Goal: Find specific page/section: Find specific page/section

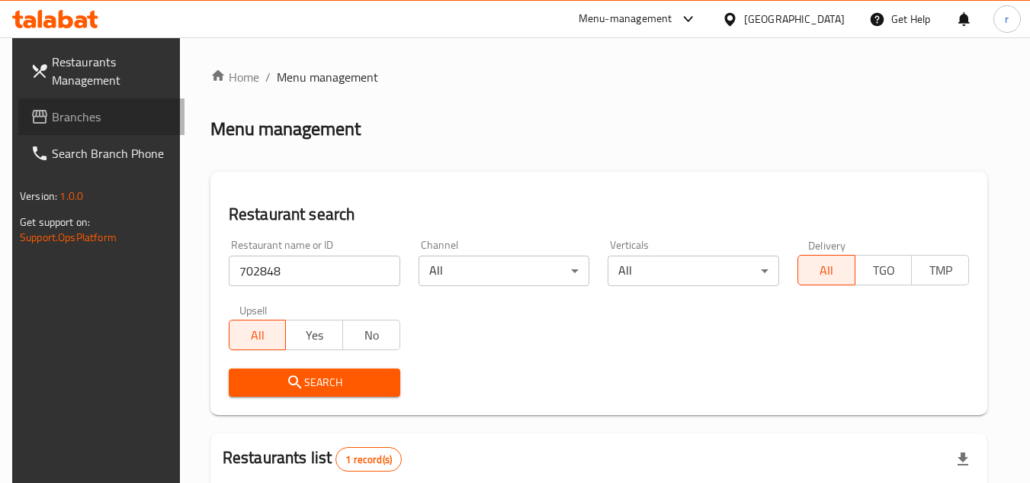
click at [52, 126] on span "Branches" at bounding box center [112, 117] width 120 height 18
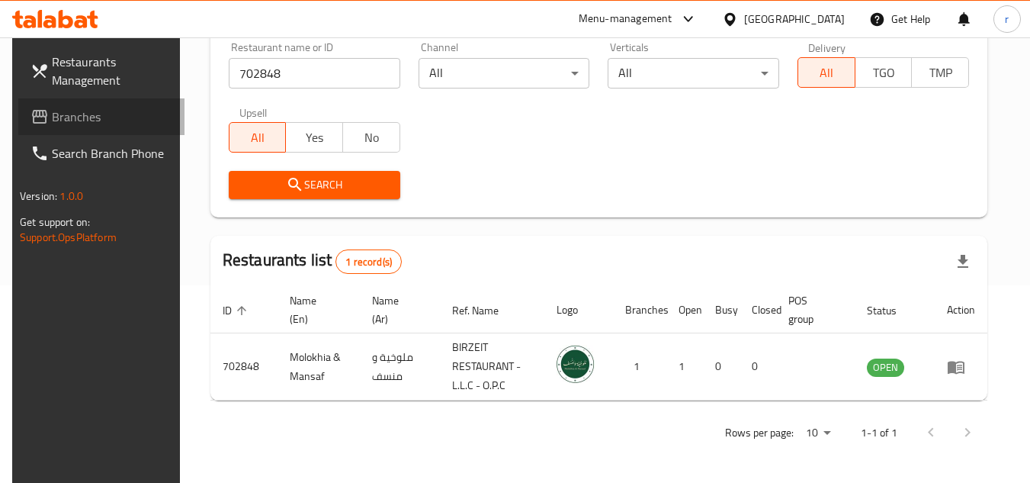
scroll to position [197, 0]
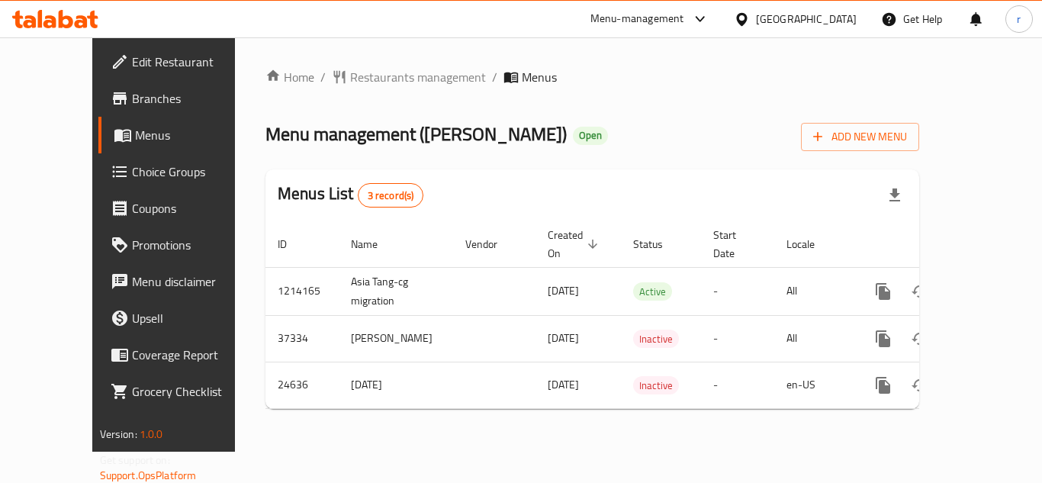
click at [346, 77] on div at bounding box center [521, 241] width 1042 height 483
click at [350, 77] on span "Restaurants management" at bounding box center [418, 77] width 136 height 18
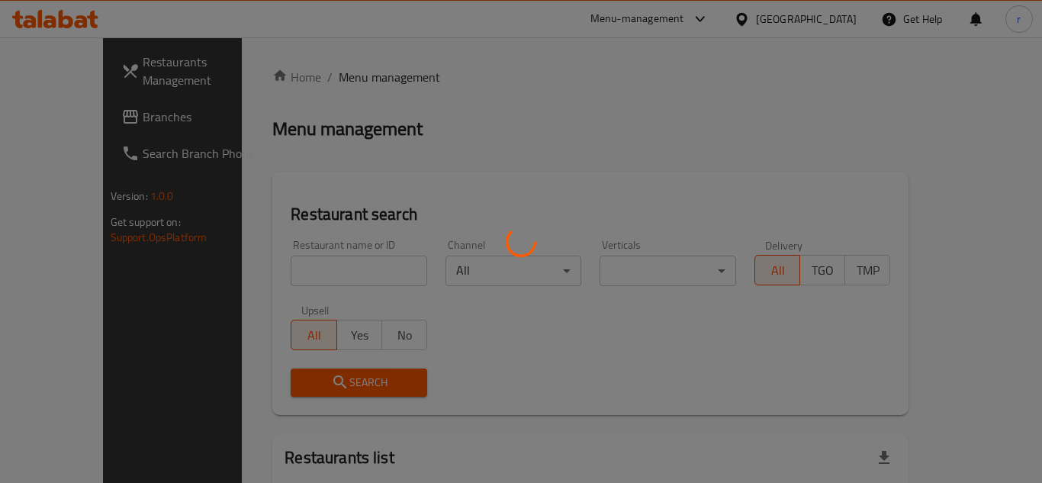
click at [348, 78] on div at bounding box center [521, 241] width 1042 height 483
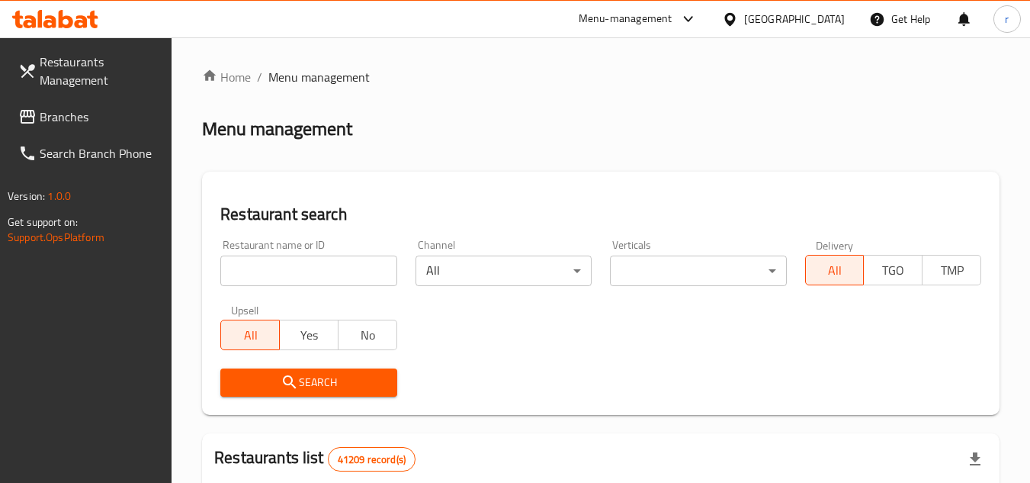
drag, startPoint x: 300, startPoint y: 274, endPoint x: 307, endPoint y: 284, distance: 12.7
click at [300, 274] on input "search" at bounding box center [308, 270] width 176 height 31
paste input "12880"
type input "12880"
click at [272, 396] on button "Search" at bounding box center [308, 382] width 176 height 28
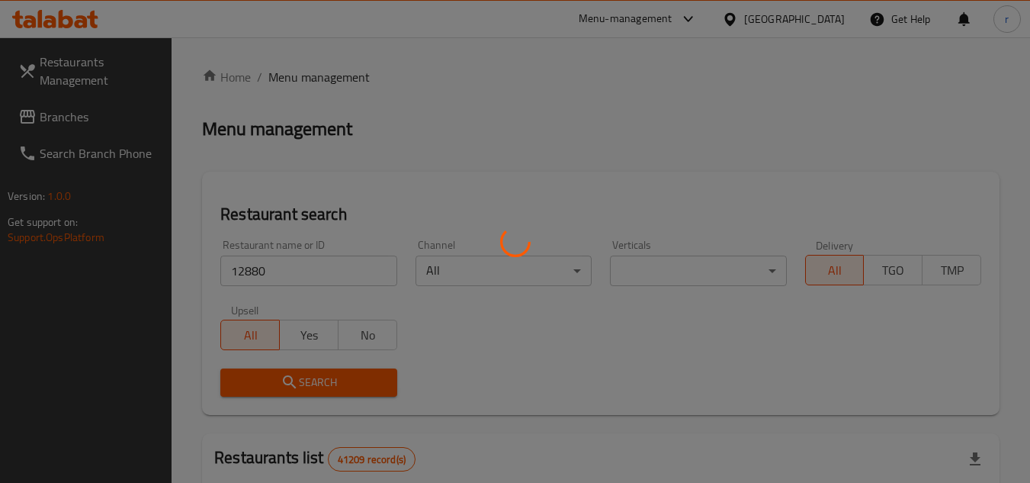
click at [275, 384] on div at bounding box center [515, 241] width 1030 height 483
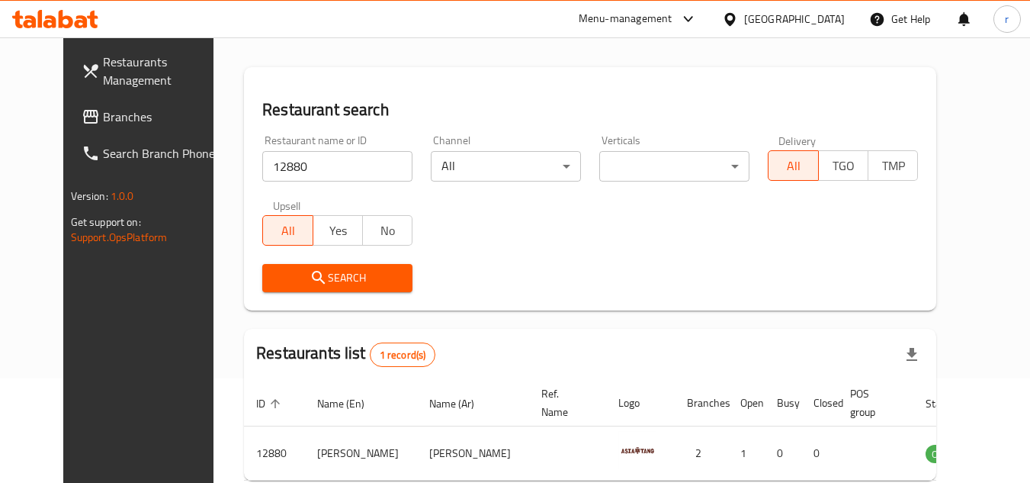
scroll to position [185, 0]
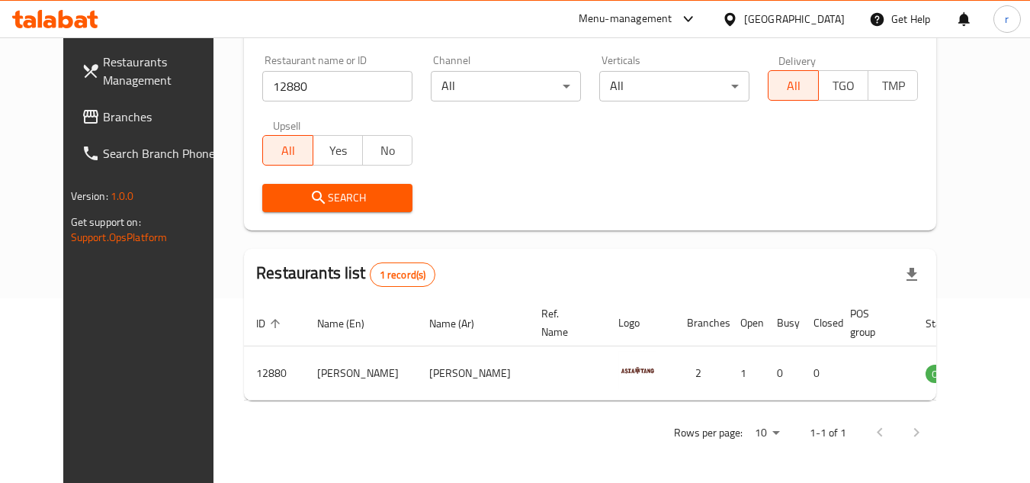
click at [103, 124] on span "Branches" at bounding box center [163, 117] width 120 height 18
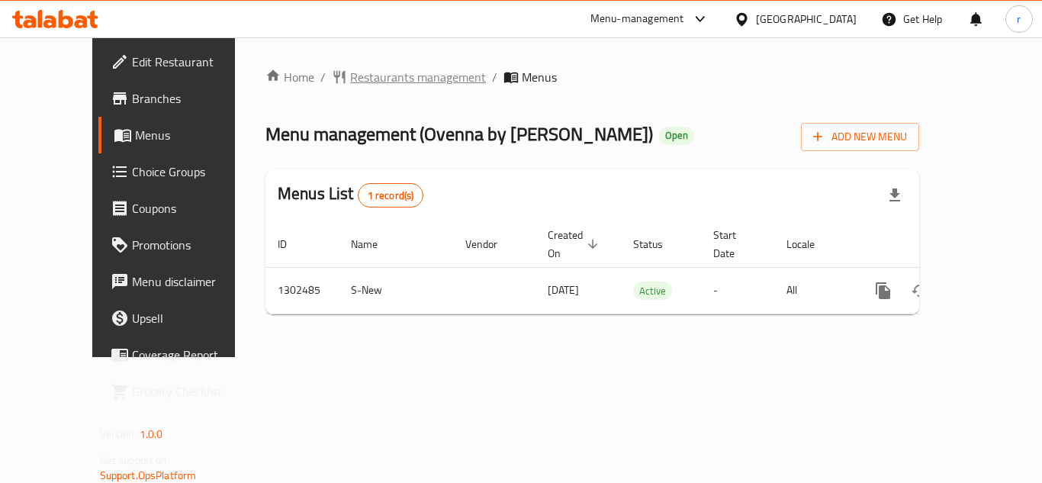
click at [350, 72] on span "Restaurants management" at bounding box center [418, 77] width 136 height 18
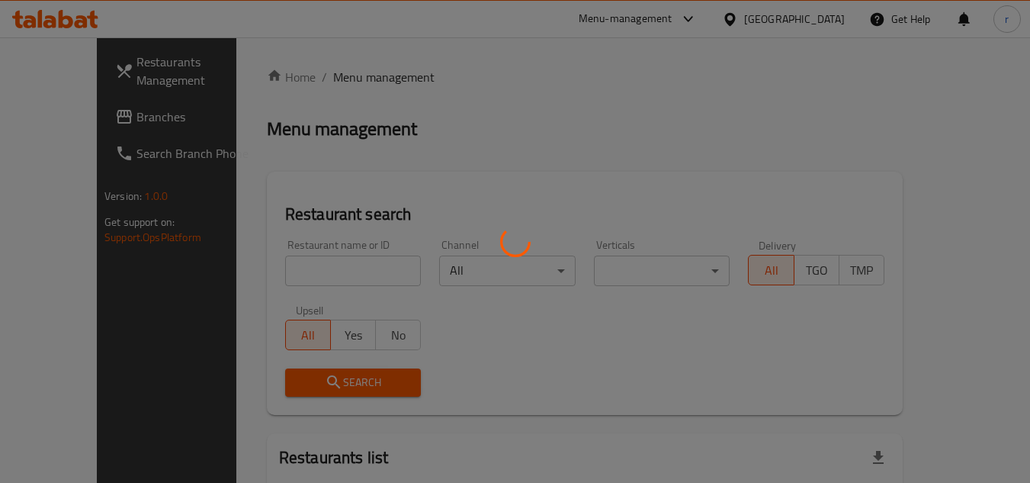
click at [303, 268] on div at bounding box center [515, 241] width 1030 height 483
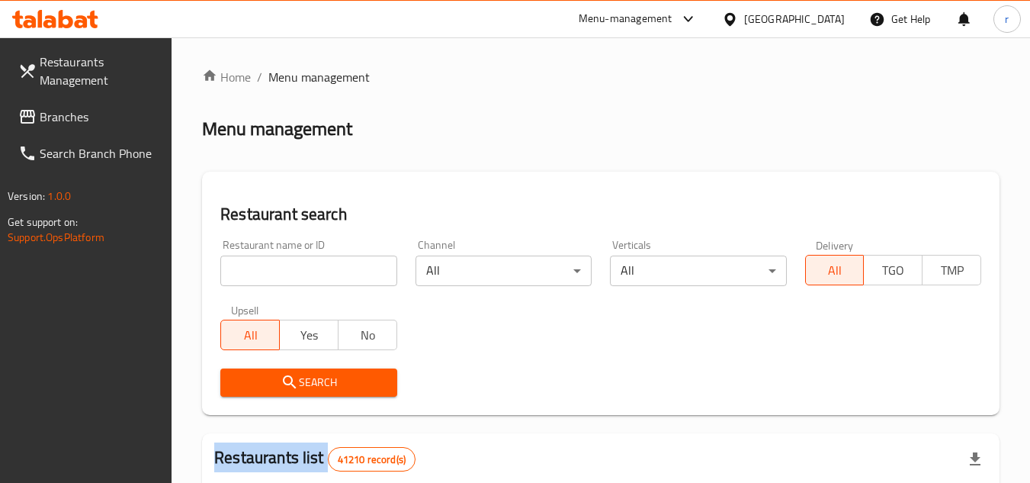
click at [304, 268] on input "search" at bounding box center [308, 270] width 176 height 31
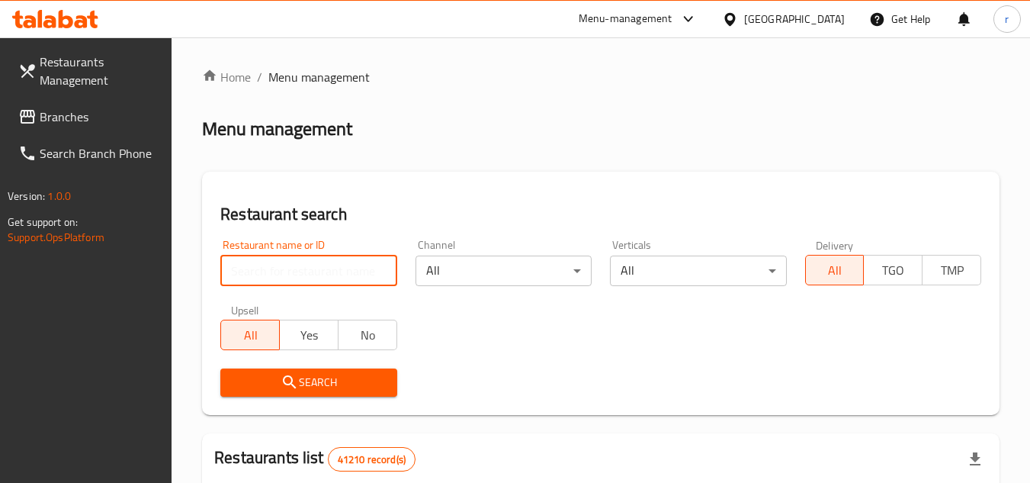
paste input "702440"
type input "702440"
click at [275, 393] on button "Search" at bounding box center [308, 382] width 176 height 28
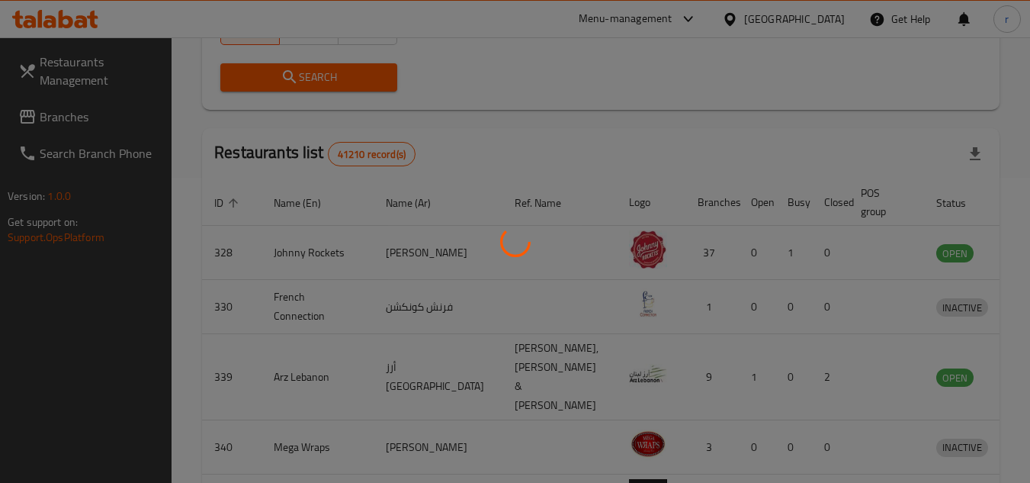
scroll to position [197, 0]
